Goal: Task Accomplishment & Management: Use online tool/utility

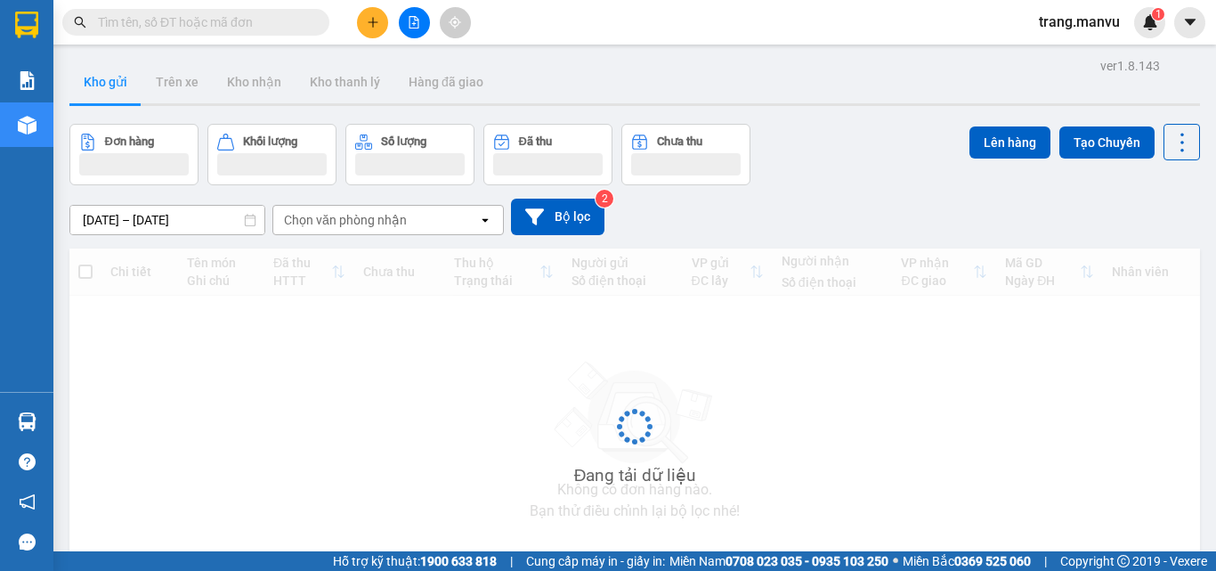
click at [296, 22] on input "text" at bounding box center [203, 22] width 210 height 20
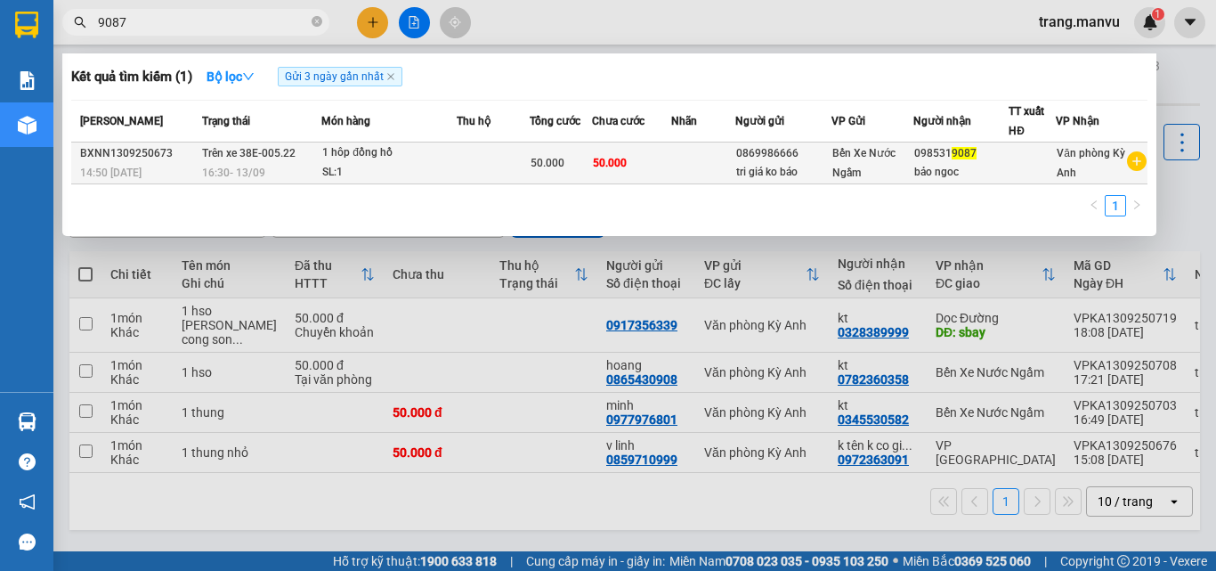
type input "9087"
click at [322, 157] on div "1 hôp đồng hồ" at bounding box center [389, 153] width 134 height 20
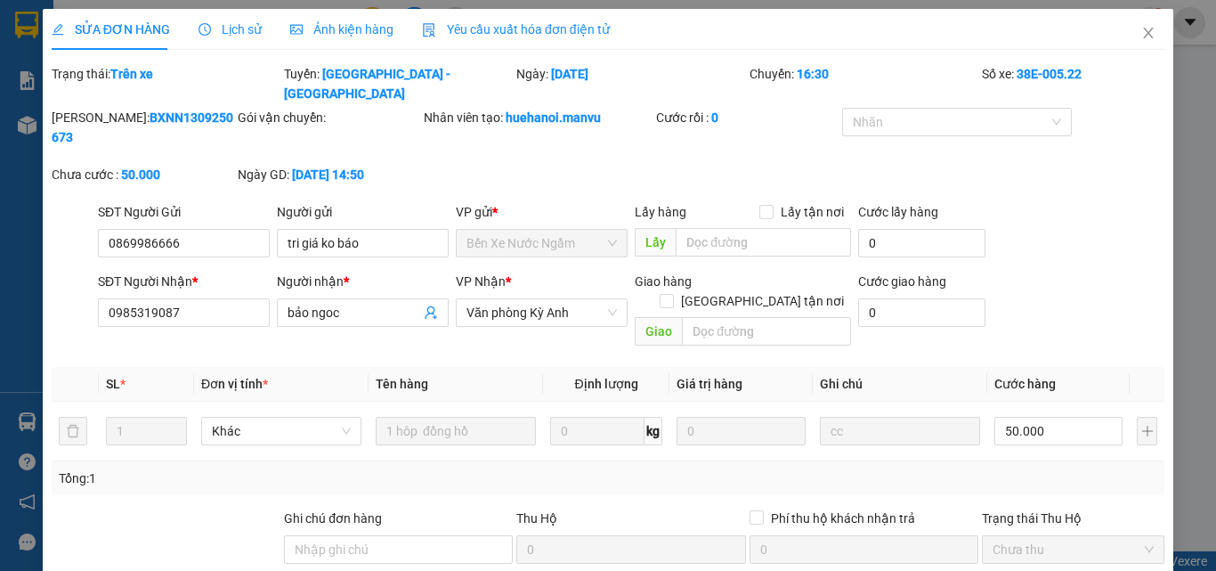
type input "0869986666"
type input "tri giá ko báo"
type input "0985319087"
type input "bảo ngoc"
type input "50.000"
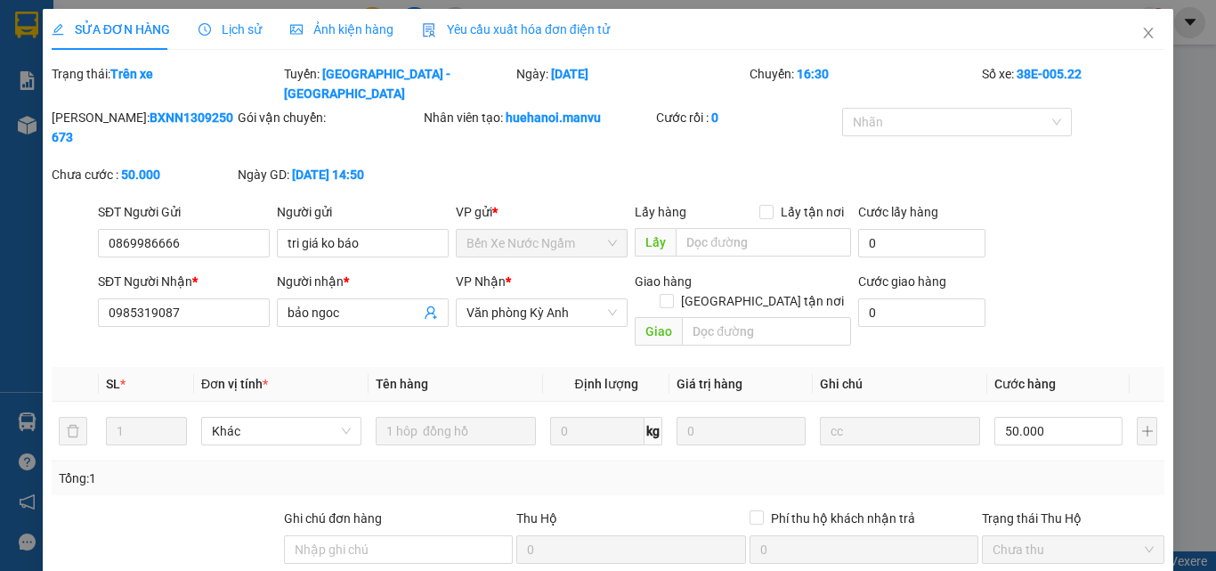
type input "50.000"
